Goal: Task Accomplishment & Management: Use online tool/utility

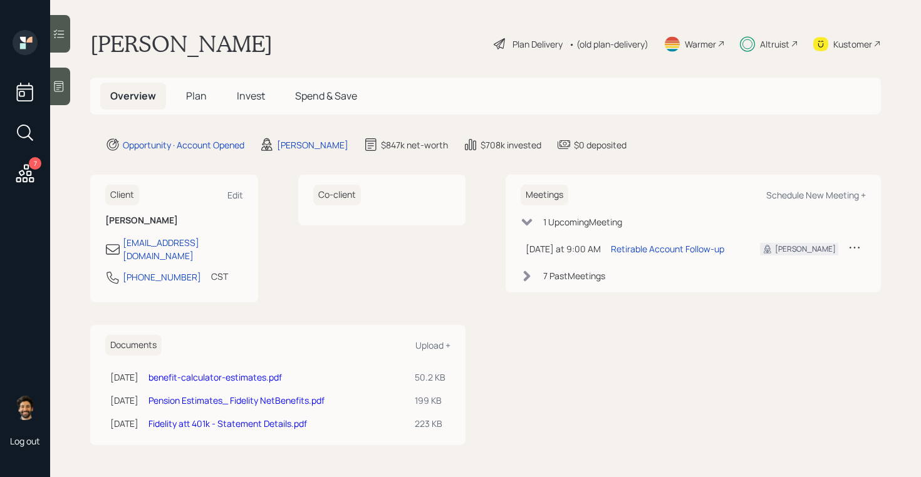
click at [33, 173] on icon at bounding box center [25, 173] width 23 height 23
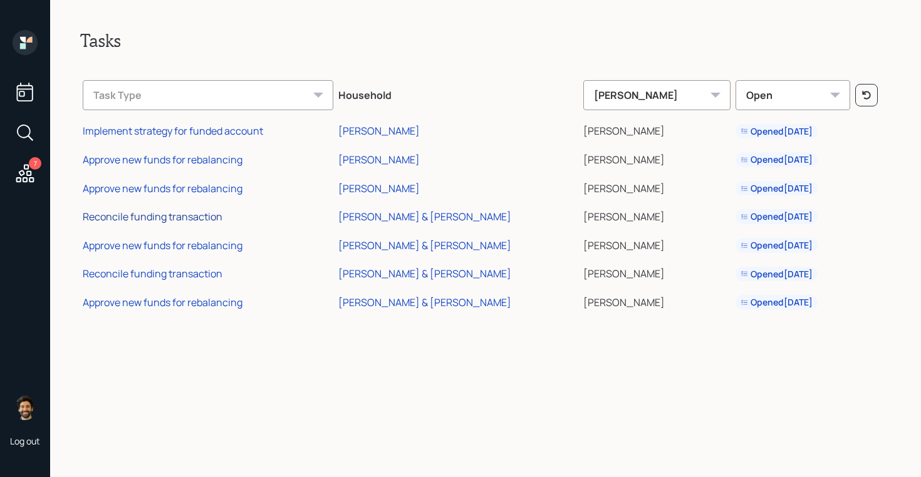
click at [207, 217] on div "Reconcile funding transaction" at bounding box center [153, 217] width 140 height 14
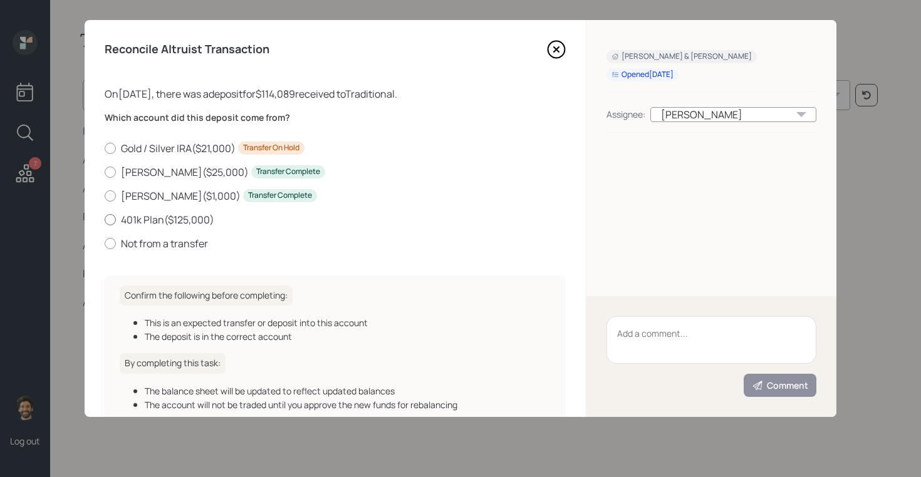
click at [142, 215] on label "401k Plan ( $125,000 )" at bounding box center [335, 220] width 461 height 14
click at [105, 219] on input "401k Plan ( $125,000 )" at bounding box center [104, 219] width 1 height 1
radio input "true"
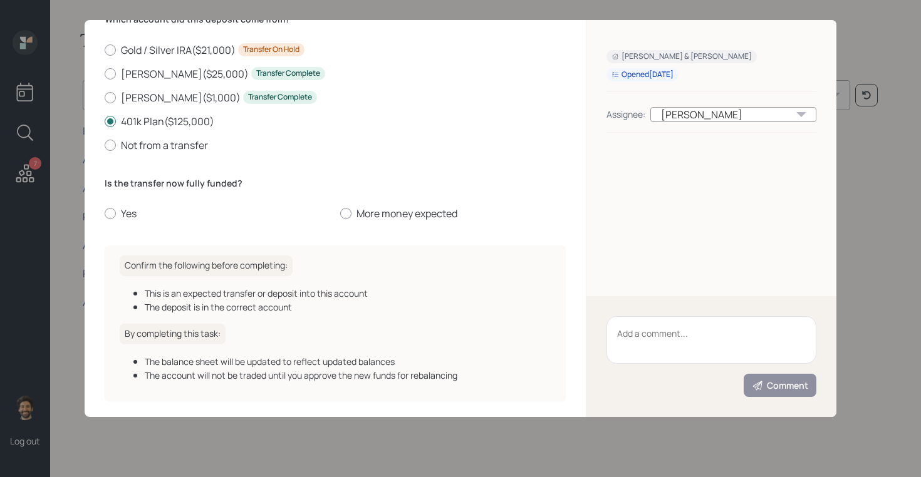
scroll to position [94, 0]
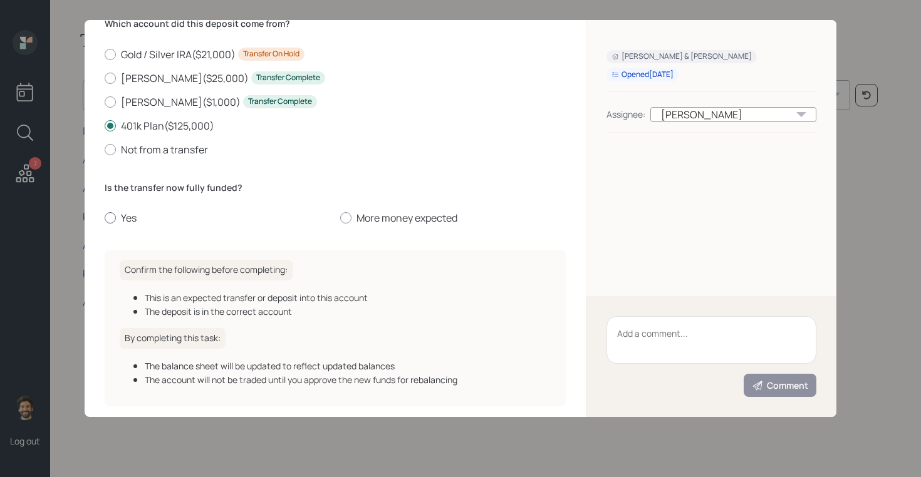
click at [128, 219] on label "Yes" at bounding box center [217, 218] width 225 height 14
click at [105, 219] on input "Yes" at bounding box center [104, 218] width 1 height 1
radio input "true"
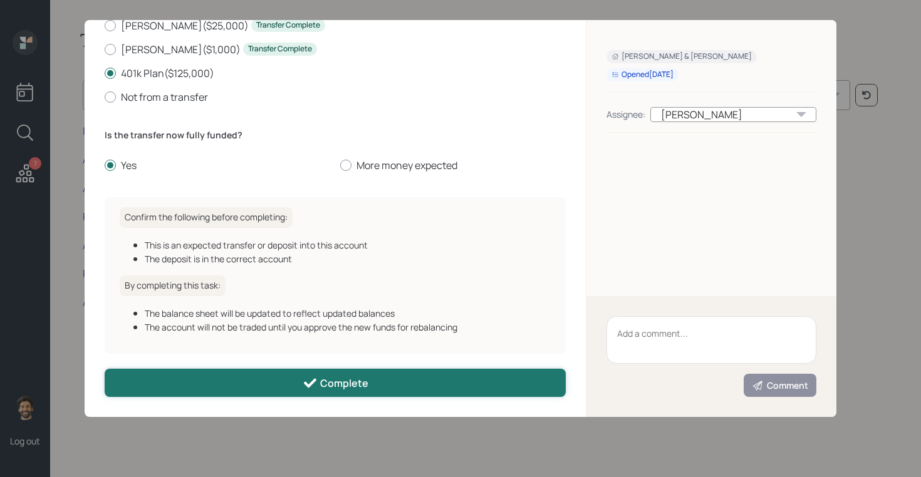
click at [283, 382] on button "Complete" at bounding box center [335, 383] width 461 height 28
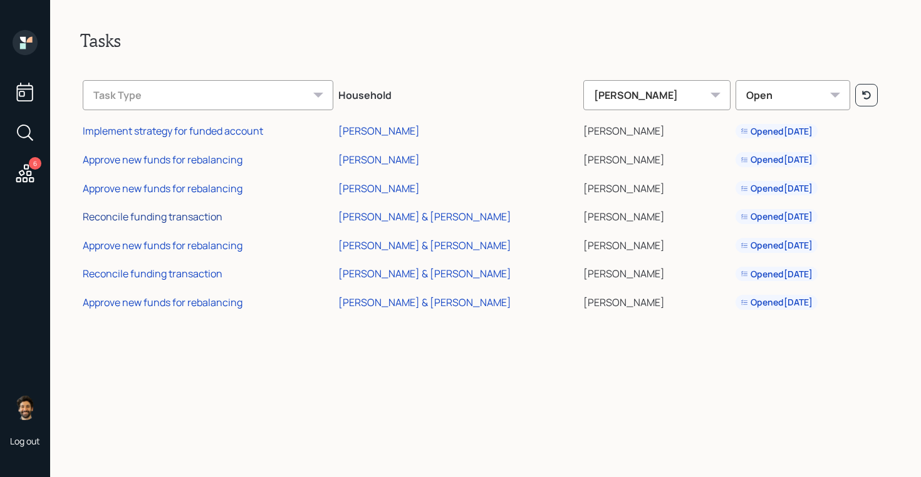
click at [186, 219] on div "Reconcile funding transaction" at bounding box center [153, 217] width 140 height 14
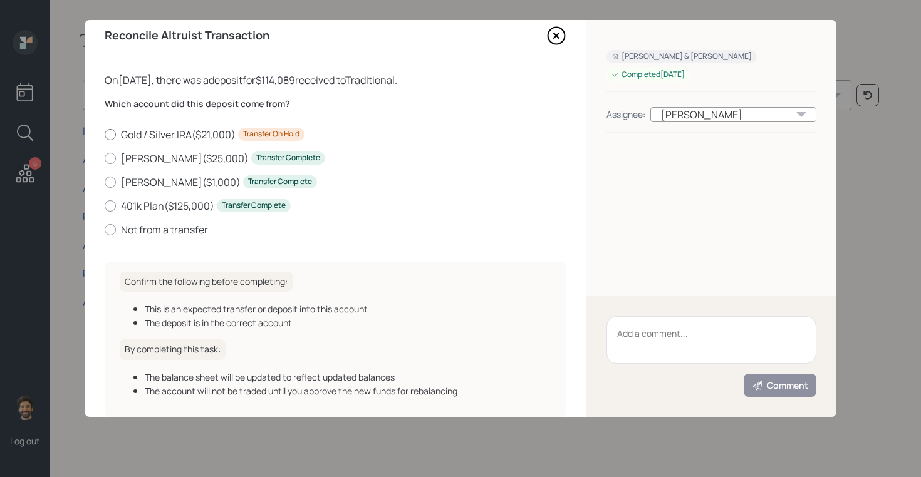
scroll to position [14, 0]
click at [142, 204] on label "401k Plan ( $125,000 ) Transfer Complete" at bounding box center [335, 206] width 461 height 14
click at [105, 205] on input "401k Plan ( $125,000 ) Transfer Complete" at bounding box center [104, 205] width 1 height 1
radio input "true"
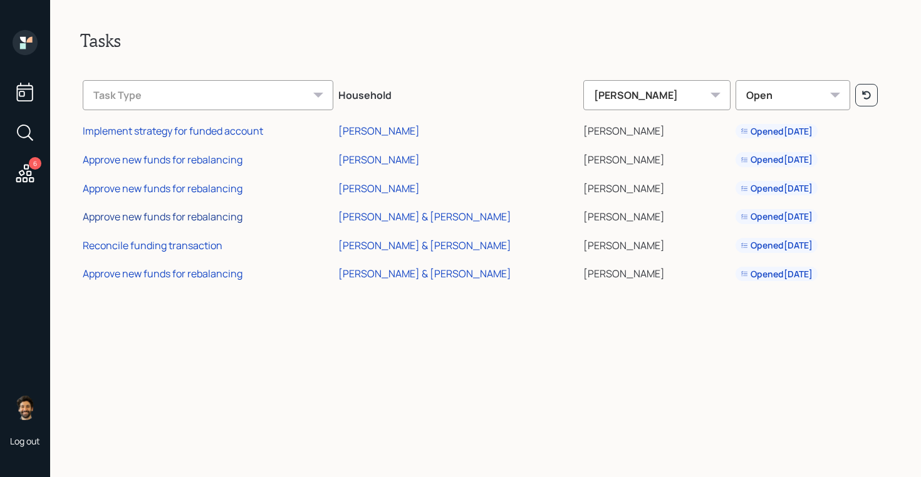
click at [183, 219] on div "Approve new funds for rebalancing" at bounding box center [163, 217] width 160 height 14
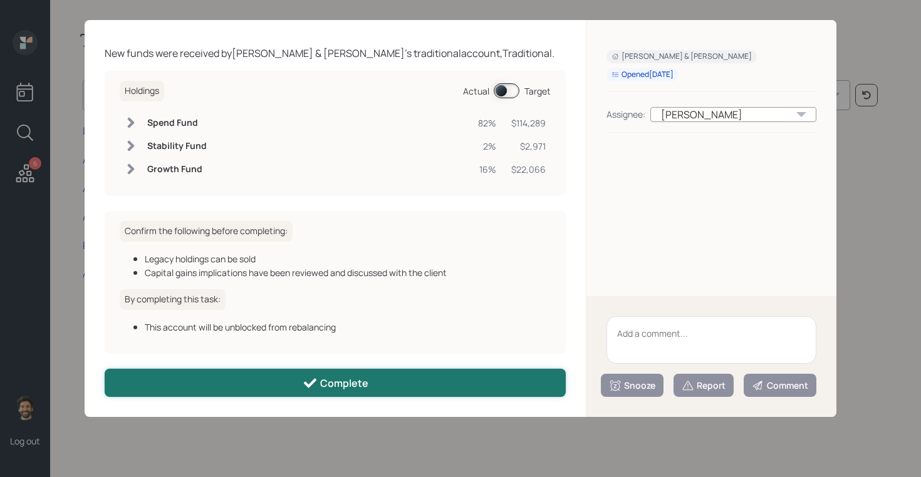
click at [286, 386] on button "Complete" at bounding box center [335, 383] width 461 height 28
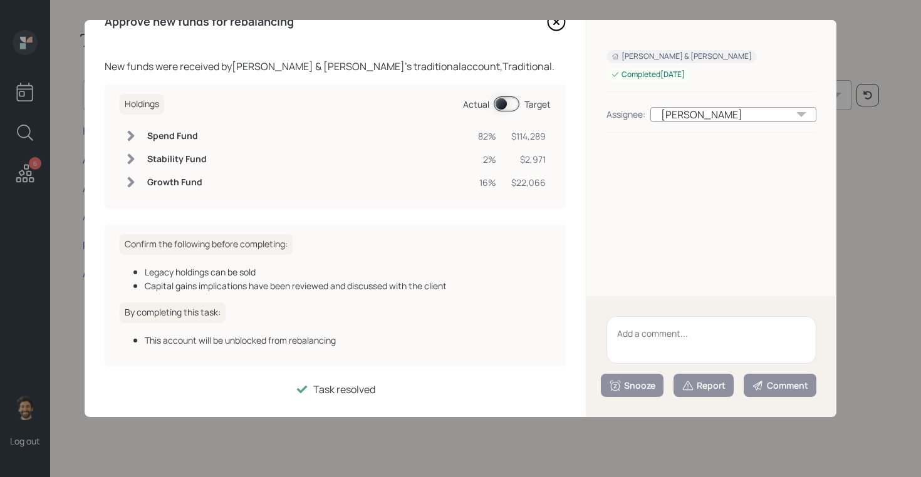
scroll to position [27, 0]
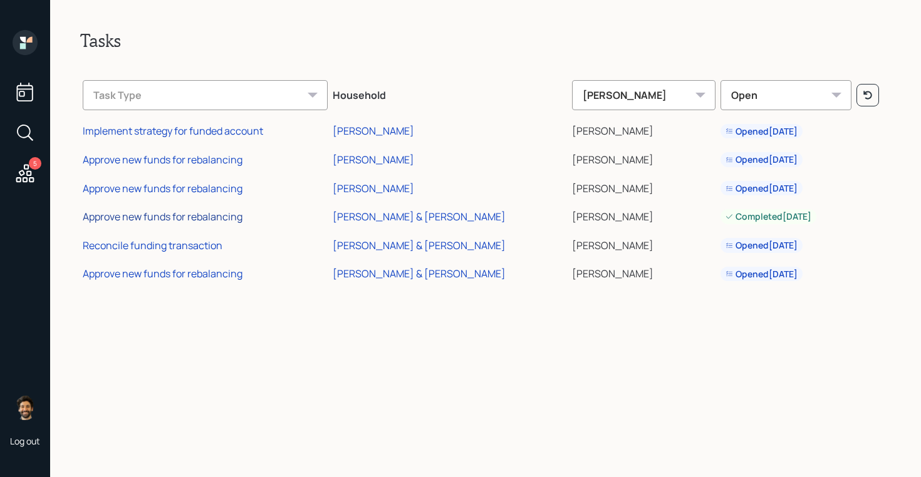
click at [204, 216] on div "Approve new funds for rebalancing" at bounding box center [163, 217] width 160 height 14
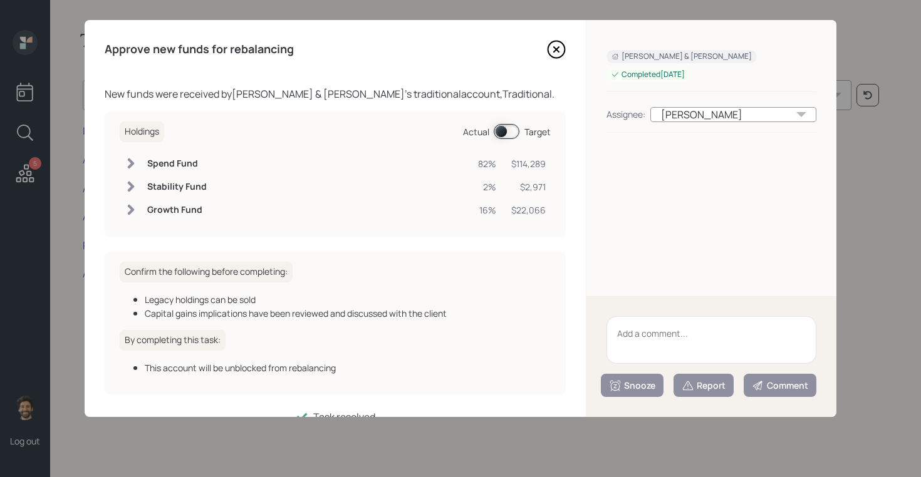
click at [90, 215] on div "Approve new funds for rebalancing New funds were received by Harry & Hanping Tu…" at bounding box center [335, 218] width 501 height 397
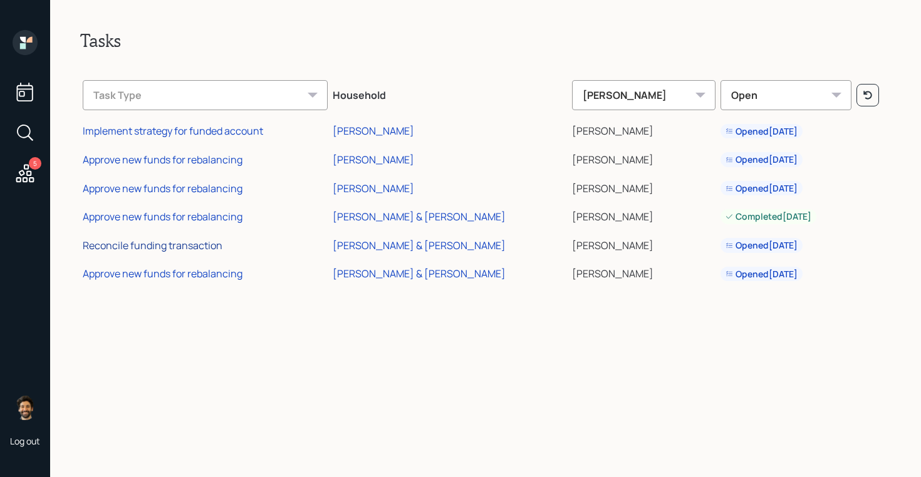
click at [162, 242] on div "Reconcile funding transaction" at bounding box center [153, 246] width 140 height 14
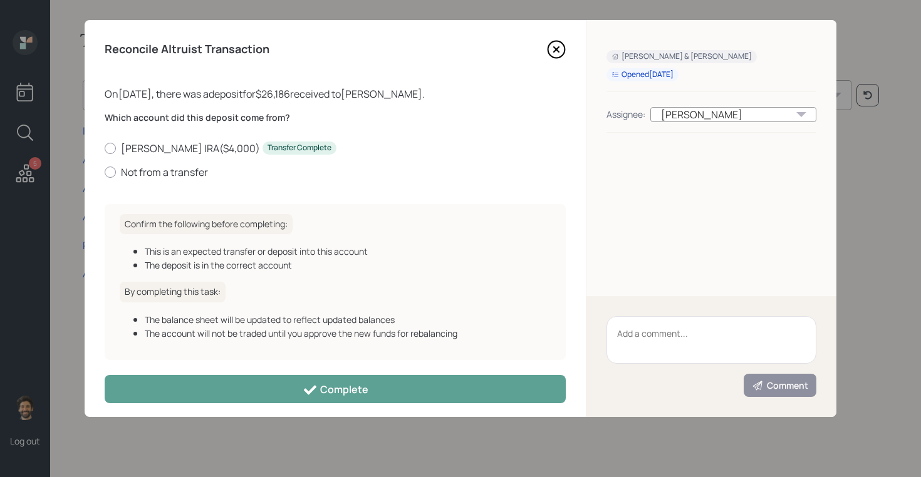
scroll to position [7, 0]
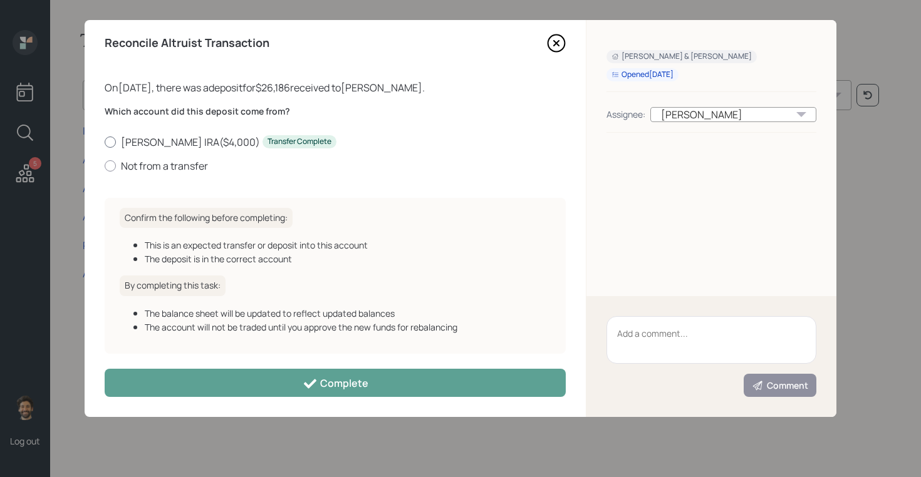
click at [136, 145] on label "Alger Roth IRA ( $4,000 ) Transfer Complete" at bounding box center [335, 142] width 461 height 14
click at [105, 142] on input "Alger Roth IRA ( $4,000 ) Transfer Complete" at bounding box center [104, 142] width 1 height 1
radio input "true"
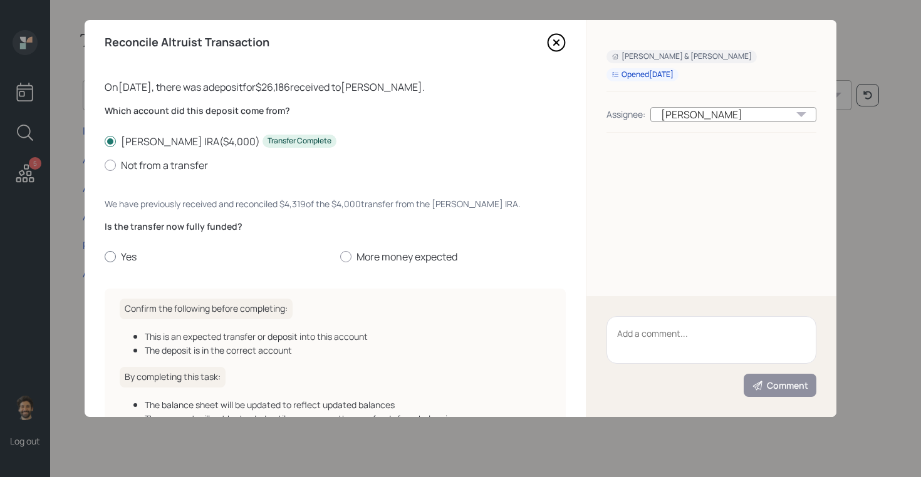
click at [130, 256] on label "Yes" at bounding box center [217, 257] width 225 height 14
click at [105, 257] on input "Yes" at bounding box center [104, 257] width 1 height 1
radio input "true"
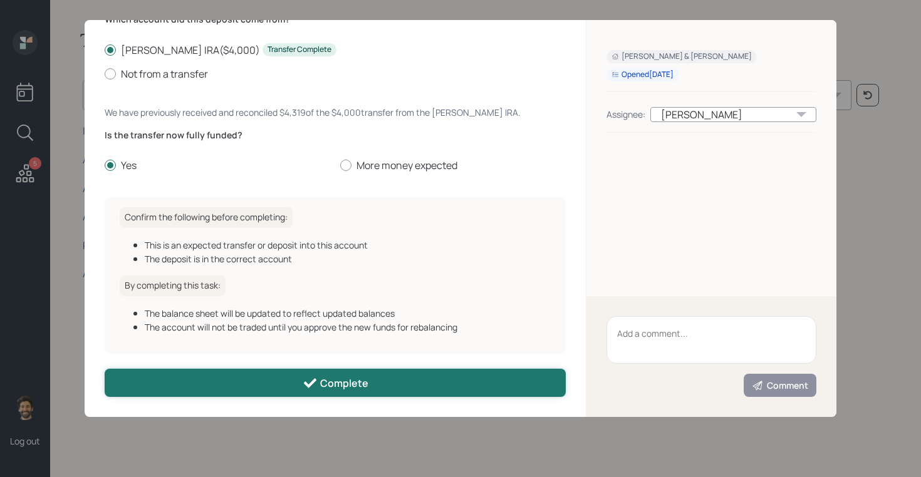
click at [245, 386] on button "Complete" at bounding box center [335, 383] width 461 height 28
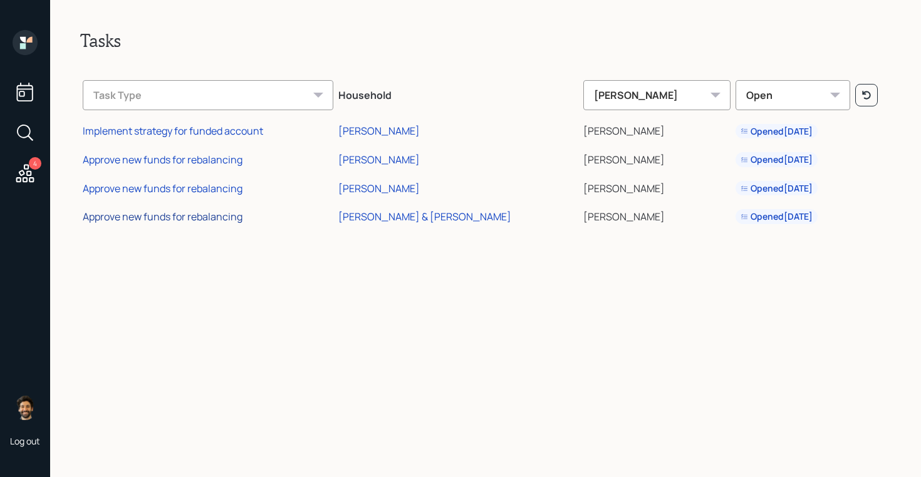
click at [168, 214] on div "Approve new funds for rebalancing" at bounding box center [163, 217] width 160 height 14
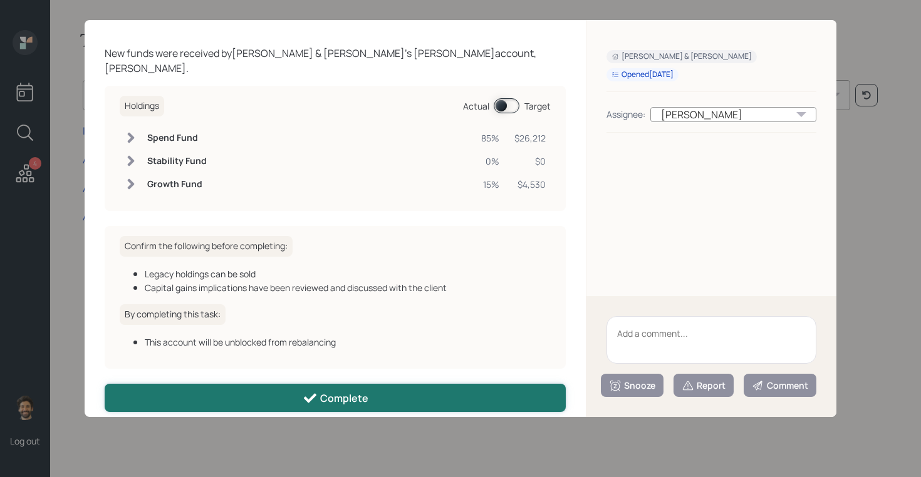
click at [300, 384] on button "Complete" at bounding box center [335, 398] width 461 height 28
